Goal: Task Accomplishment & Management: Complete application form

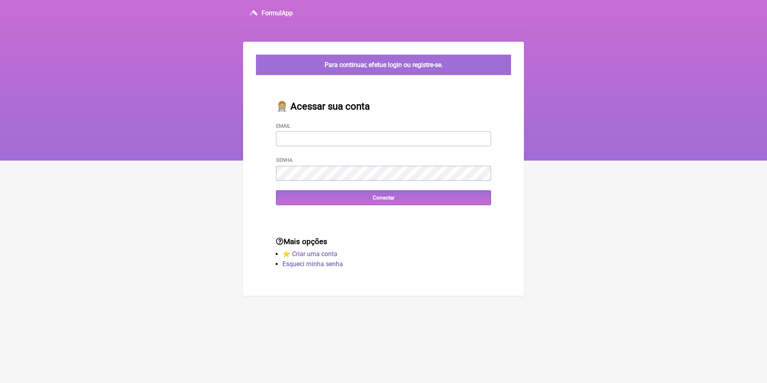
click at [349, 144] on input "Email" at bounding box center [383, 138] width 215 height 15
type input "priscilacrm@hotmail.com"
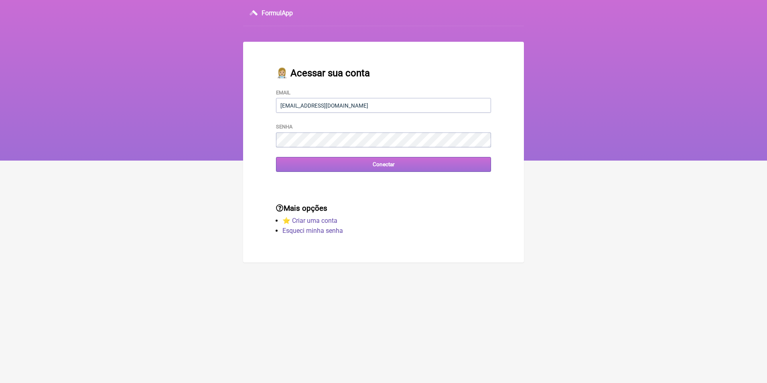
click at [375, 166] on input "Conectar" at bounding box center [383, 164] width 215 height 15
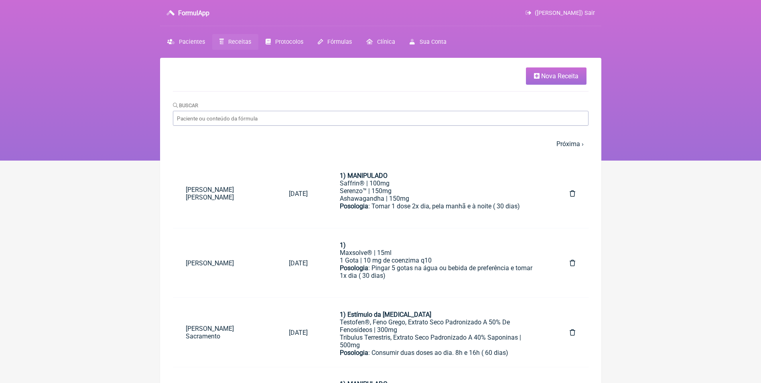
click at [551, 78] on span "Nova Receita" at bounding box center [559, 76] width 37 height 8
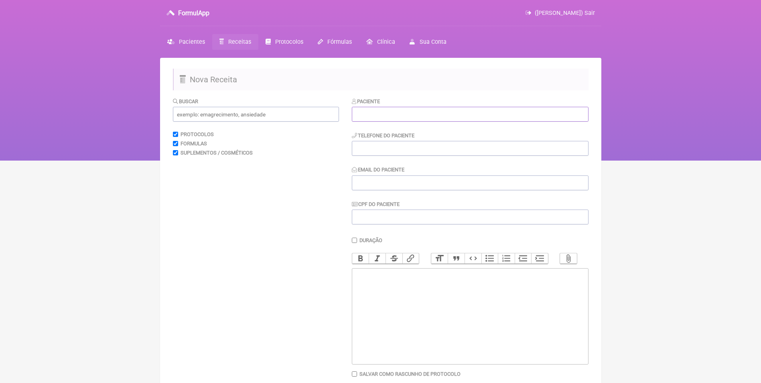
click at [390, 116] on input "text" at bounding box center [470, 114] width 237 height 15
paste input "Vivian Lima de França"
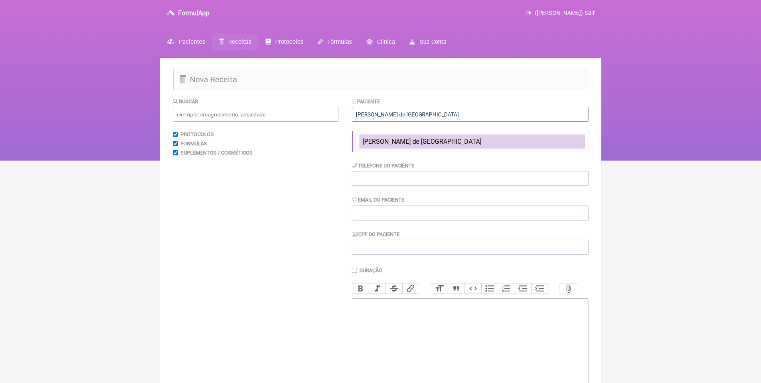
type input "Vivian Lima de França"
click at [377, 144] on span "Vivian Lima de França" at bounding box center [421, 142] width 119 height 8
type input "(21) 98231-1113"
type input "vivicoachhbl@gmail.com"
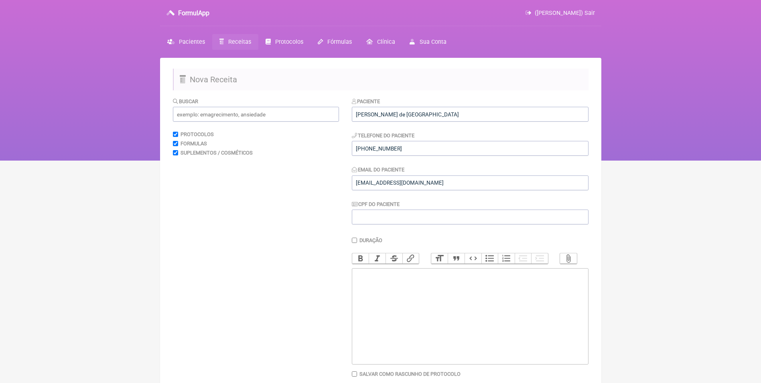
click at [385, 296] on trix-editor at bounding box center [470, 316] width 237 height 96
click at [269, 119] on input "text" at bounding box center [256, 114] width 166 height 15
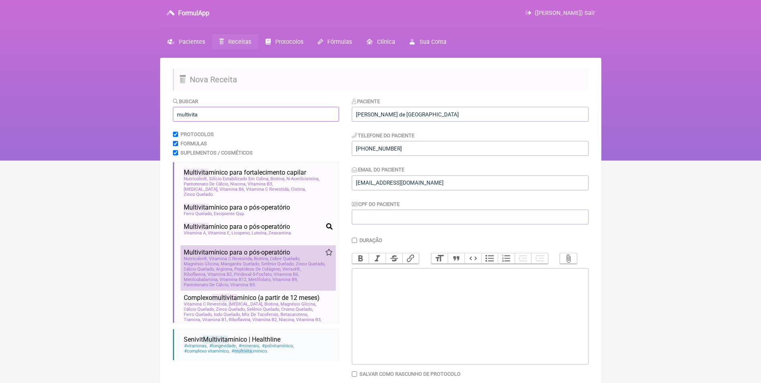
type input "multivita"
click at [251, 266] on span "Peptídeos De Colágeno, Verisol®" at bounding box center [267, 268] width 67 height 5
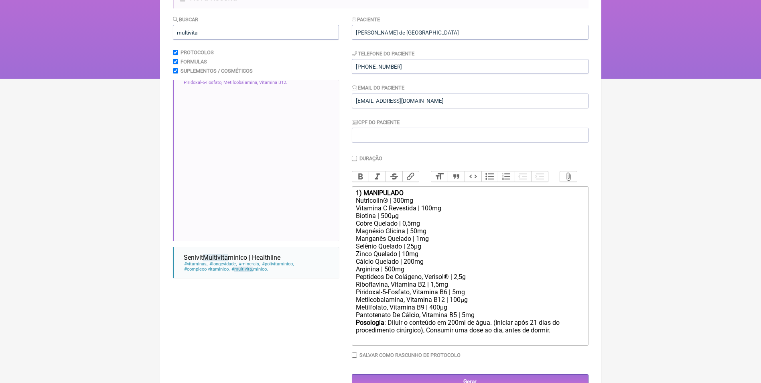
scroll to position [86, 0]
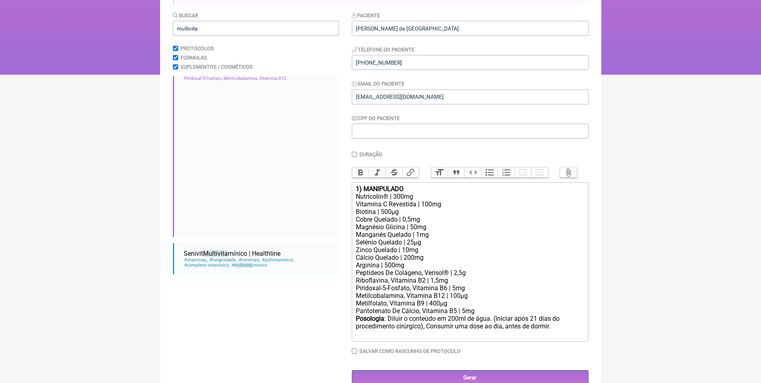
drag, startPoint x: 554, startPoint y: 335, endPoint x: 566, endPoint y: 333, distance: 12.2
click at [566, 333] on div "Posologia : Diluir o conteúdo em 200ml de água. (Iniciar após 21 dias do proced…" at bounding box center [470, 326] width 228 height 24
click at [575, 338] on div "Posologia : Diluir o conteúdo em 200ml de água. (Iniciar após 21 dias do proced…" at bounding box center [470, 326] width 228 height 24
drag, startPoint x: 494, startPoint y: 323, endPoint x: 426, endPoint y: 330, distance: 68.5
click at [426, 330] on div "Posologia : Diluir o conteúdo em 200ml de água. (Iniciar após 21 dias do proced…" at bounding box center [470, 326] width 228 height 24
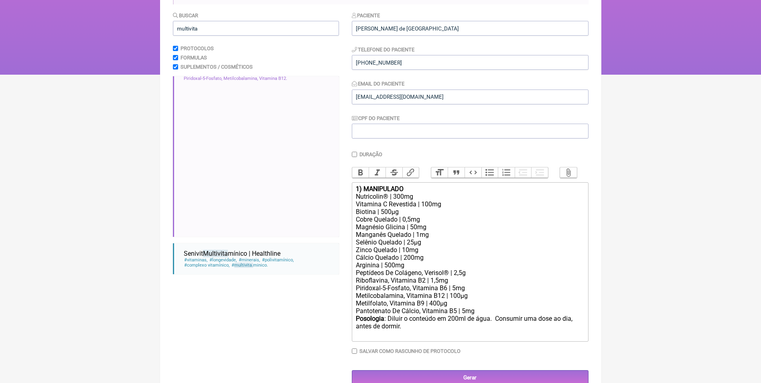
click at [411, 335] on div "Posologia : Diluir o conteúdo em 200ml de água. Consumir uma dose ao dia, antes…" at bounding box center [470, 326] width 228 height 24
type trix-editor "<div><strong>1) MANIPULADO</strong></div><div>Nutricolin® | 300mg</div><div>Vit…"
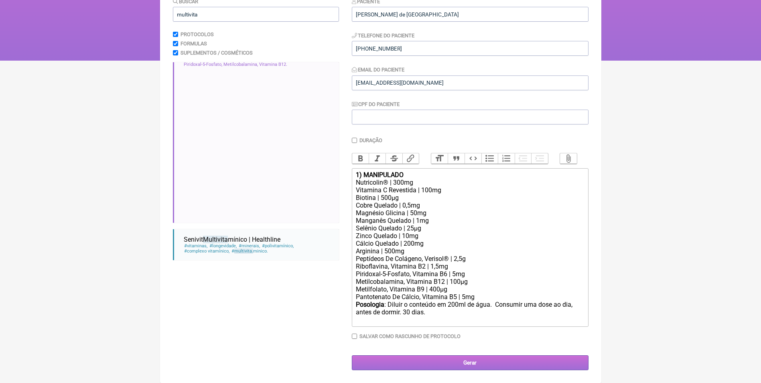
click at [470, 362] on input "Gerar" at bounding box center [470, 362] width 237 height 15
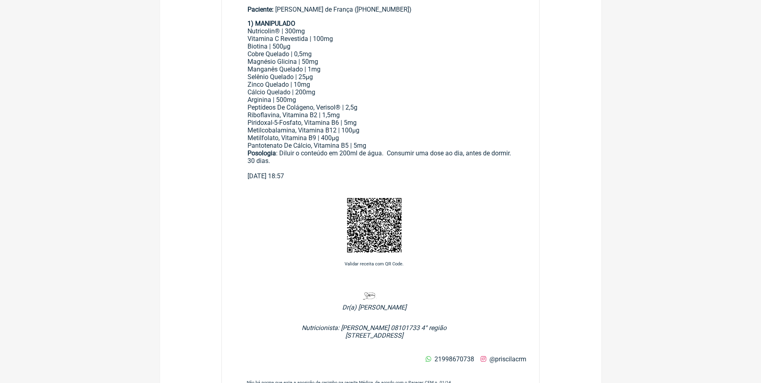
scroll to position [281, 0]
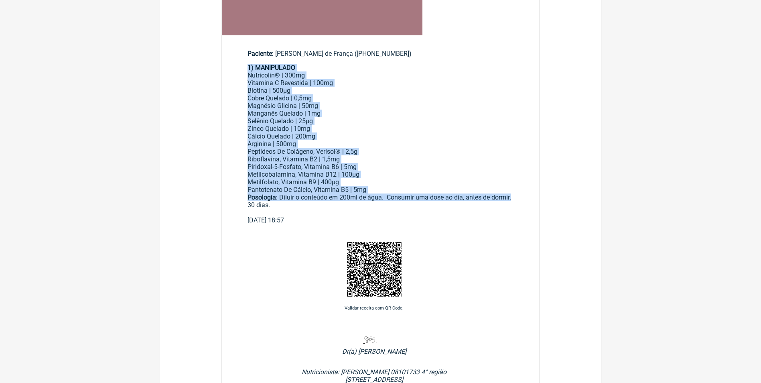
drag, startPoint x: 247, startPoint y: 69, endPoint x: 518, endPoint y: 199, distance: 300.9
click at [518, 199] on main "Paciente: [PERSON_NAME] ([PHONE_NUMBER]) 1) MANIPULADO Nutricolin® | 300mg Vita…" at bounding box center [381, 133] width 318 height 193
copy div "1) MANIPULADO Nutricolin® | 300mg Vitamina C Revestida | 100mg Biotina | 500µg …"
